Goal: Information Seeking & Learning: Learn about a topic

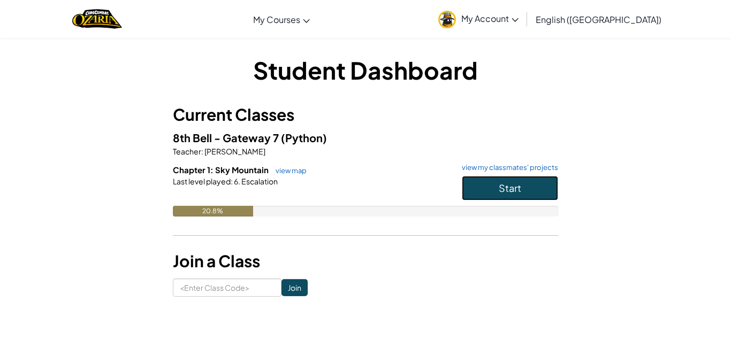
click at [509, 190] on span "Start" at bounding box center [510, 188] width 22 height 12
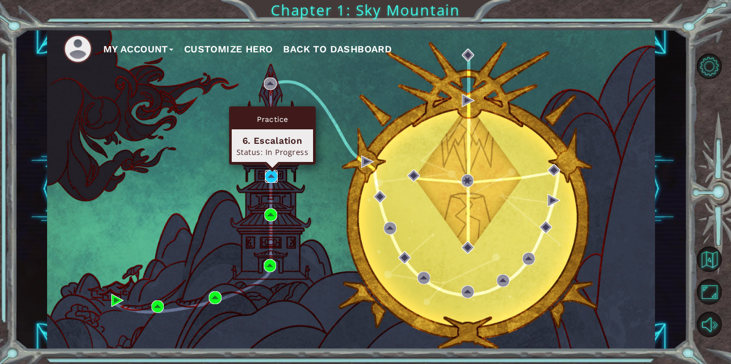
click at [270, 174] on img at bounding box center [271, 176] width 13 height 13
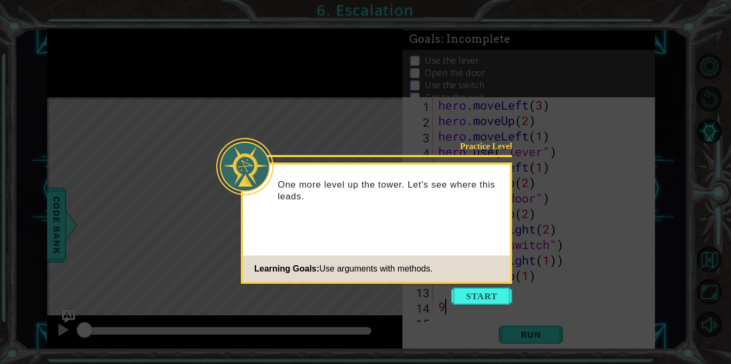
scroll to position [16, 0]
click at [468, 291] on button "Start" at bounding box center [481, 296] width 61 height 17
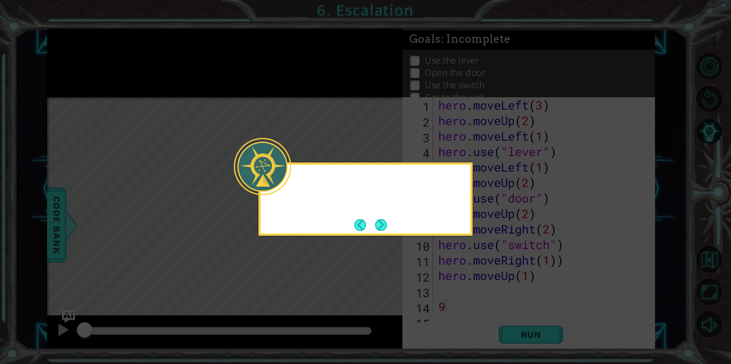
scroll to position [0, 0]
click at [380, 226] on button "Next" at bounding box center [381, 225] width 12 height 12
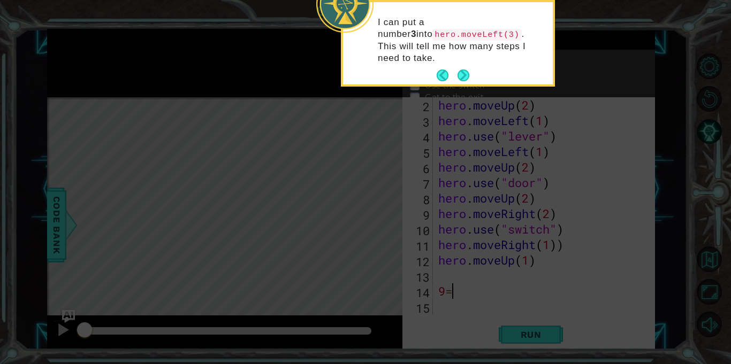
scroll to position [16, 0]
type textarea "9=="
